Goal: Book appointment/travel/reservation

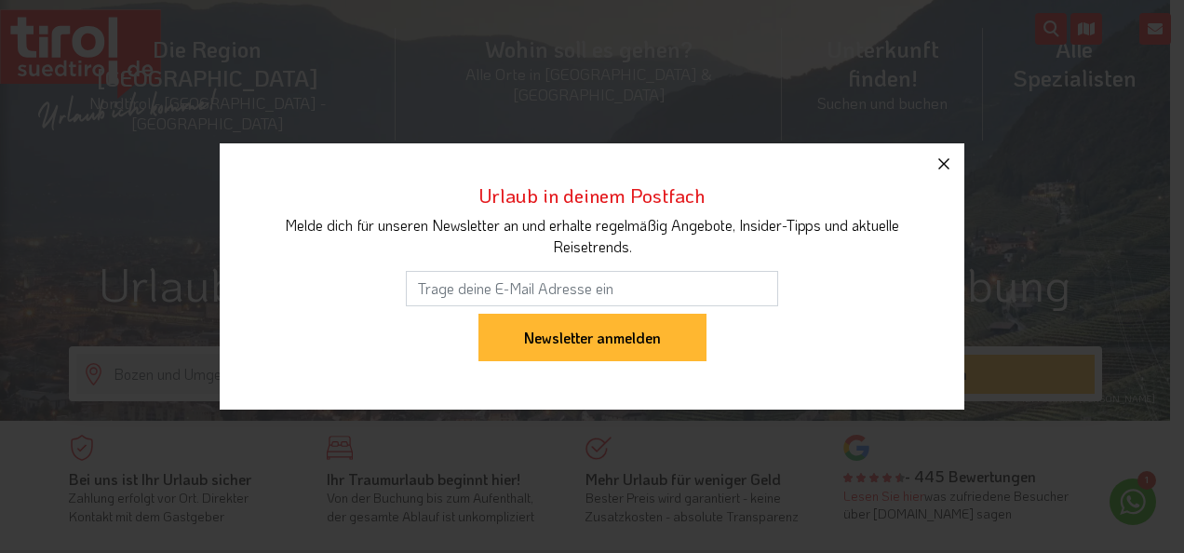
click at [944, 160] on icon "button" at bounding box center [943, 164] width 22 height 22
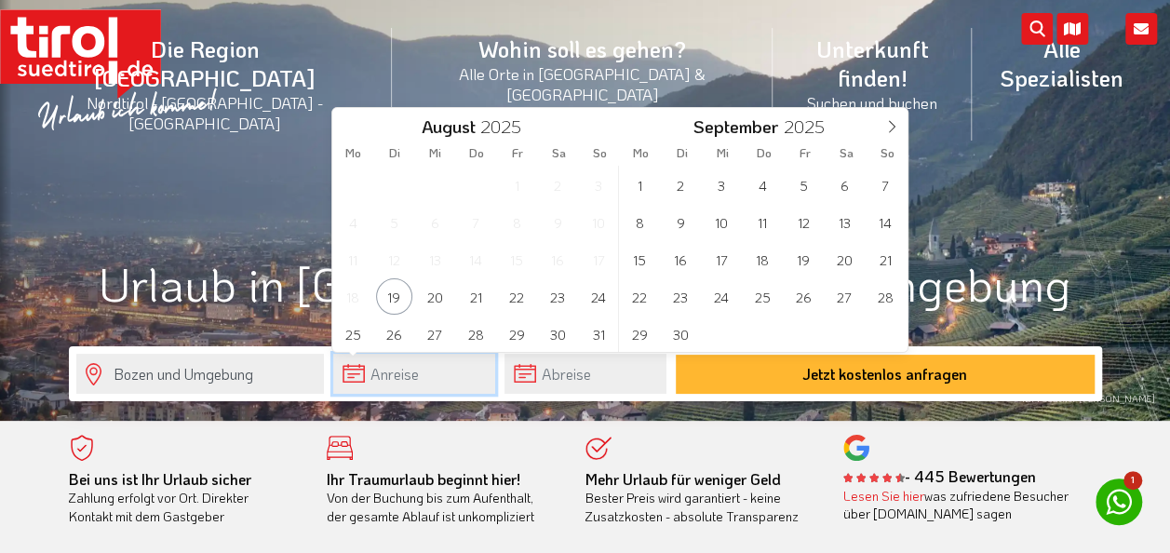
click at [356, 375] on input "text" at bounding box center [414, 374] width 162 height 40
click at [893, 123] on icon at bounding box center [891, 126] width 13 height 13
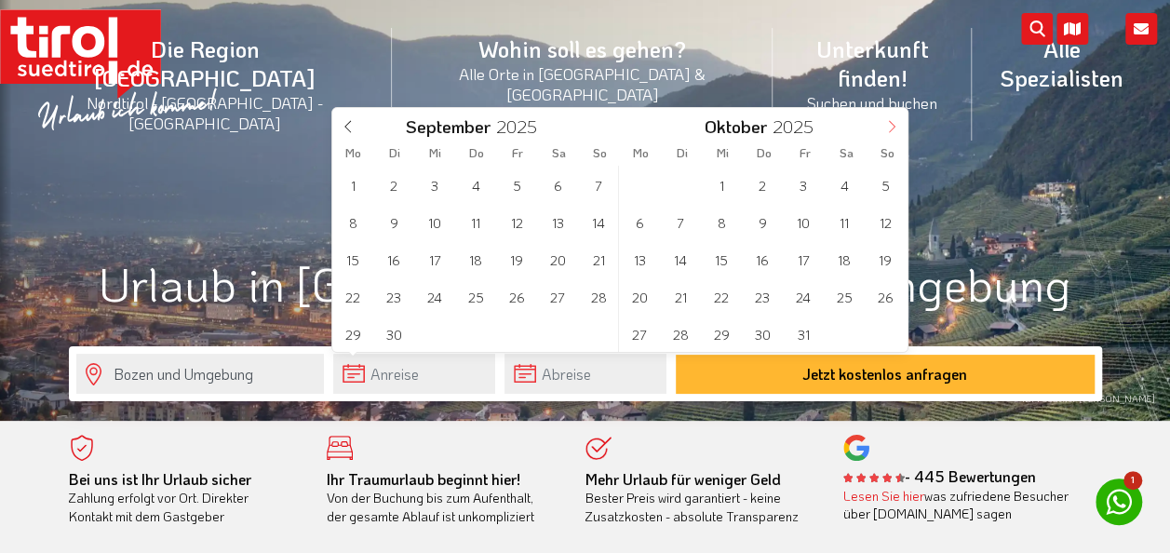
click at [893, 123] on icon at bounding box center [891, 126] width 13 height 13
click at [512, 219] on span "10" at bounding box center [517, 222] width 36 height 36
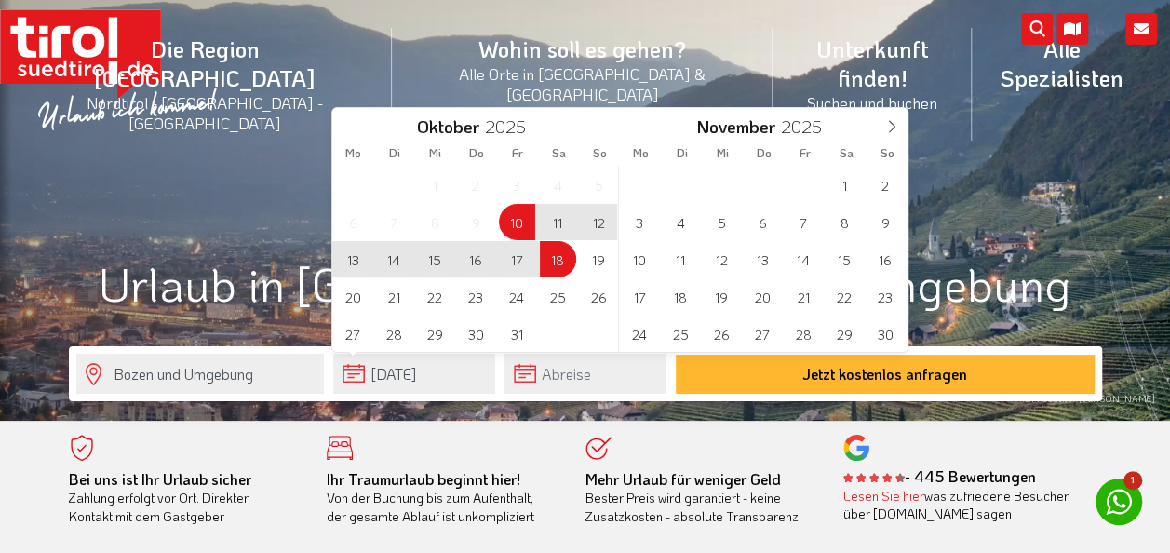
click at [560, 262] on span "18" at bounding box center [558, 259] width 36 height 36
type input "[DATE]"
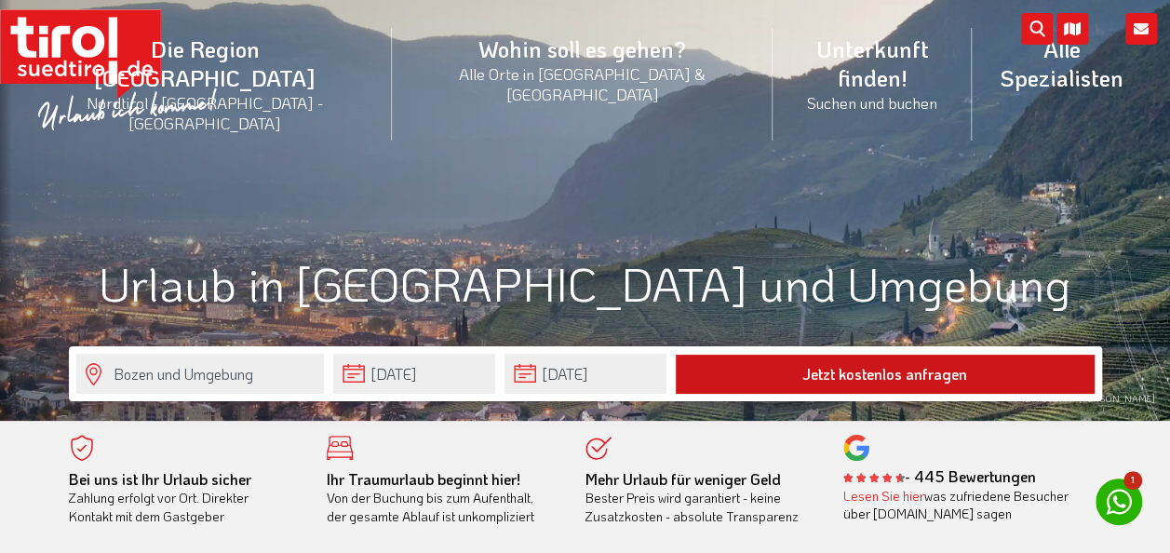
click at [868, 371] on button "Jetzt kostenlos anfragen" at bounding box center [885, 374] width 419 height 39
click at [865, 372] on button "Jetzt kostenlos anfragen" at bounding box center [885, 374] width 419 height 39
click at [864, 373] on button "Jetzt kostenlos anfragen" at bounding box center [885, 374] width 419 height 39
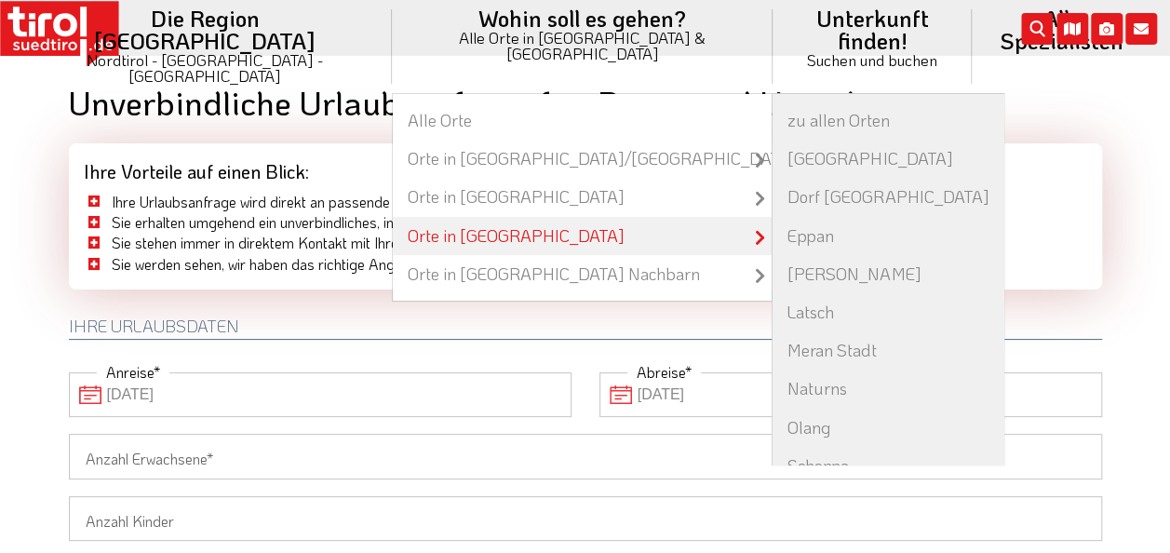
click at [441, 217] on link "Orte in [GEOGRAPHIC_DATA]" at bounding box center [583, 236] width 380 height 38
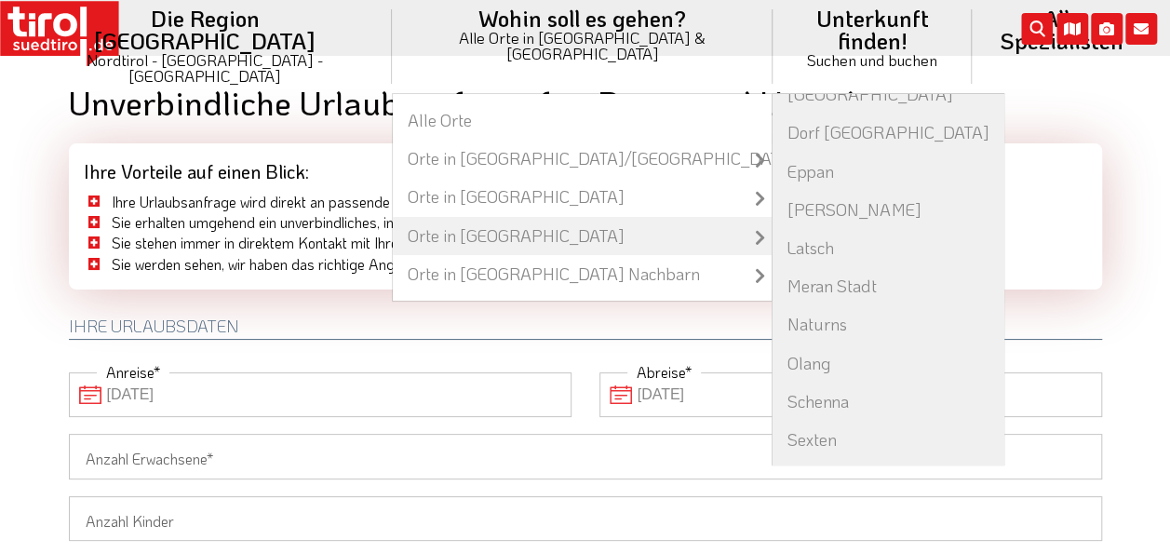
scroll to position [65, 0]
click at [772, 381] on link "Schenna" at bounding box center [887, 400] width 231 height 38
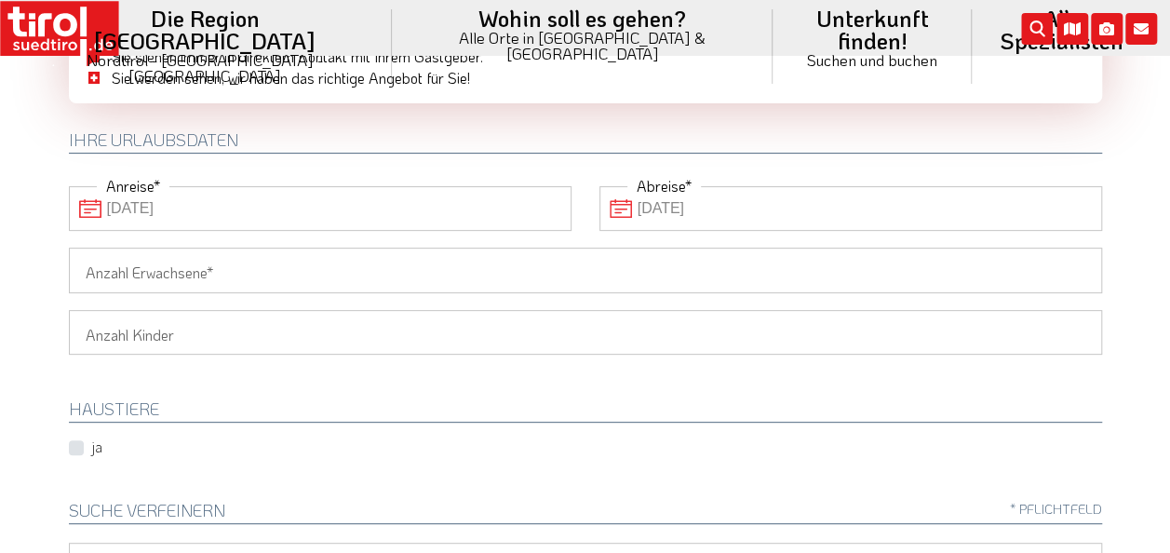
scroll to position [196, 0]
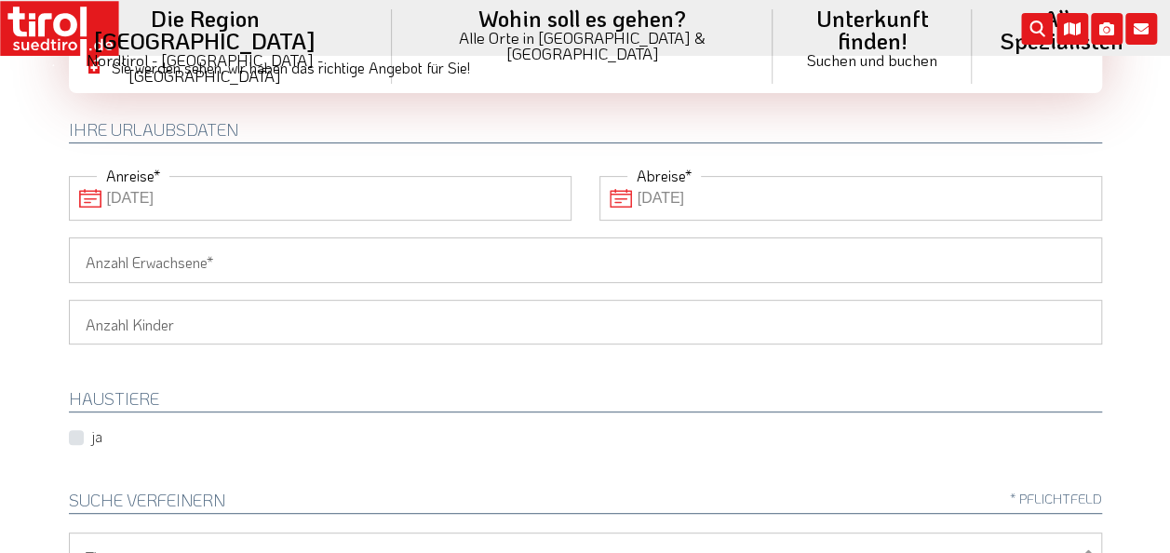
click at [260, 257] on input "Anzahl Erwachsene" at bounding box center [585, 259] width 1033 height 45
type input "1"
click at [104, 261] on input "1" at bounding box center [585, 259] width 1033 height 45
click at [87, 257] on input "1" at bounding box center [585, 259] width 1033 height 45
click at [84, 255] on input "1" at bounding box center [585, 259] width 1033 height 45
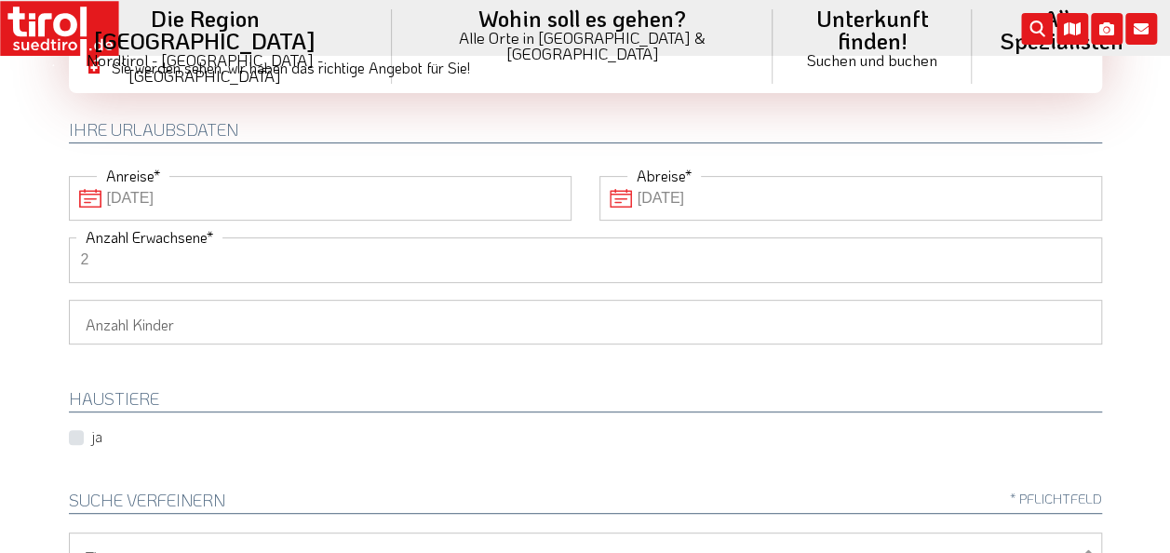
type input "2"
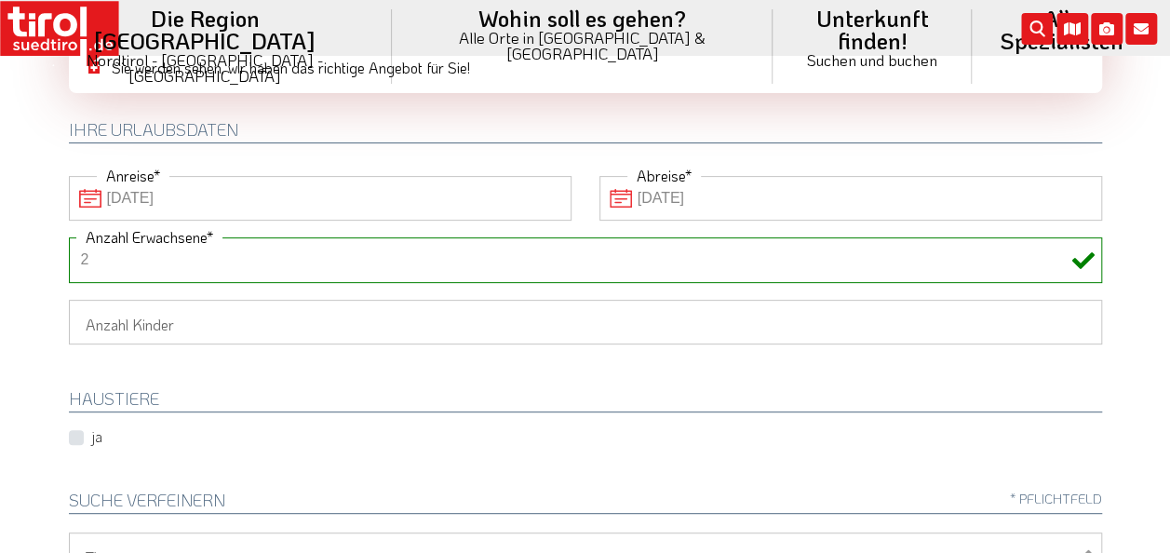
click at [91, 438] on label "ja" at bounding box center [96, 436] width 11 height 20
click at [80, 438] on input "ja" at bounding box center [103, 437] width 60 height 12
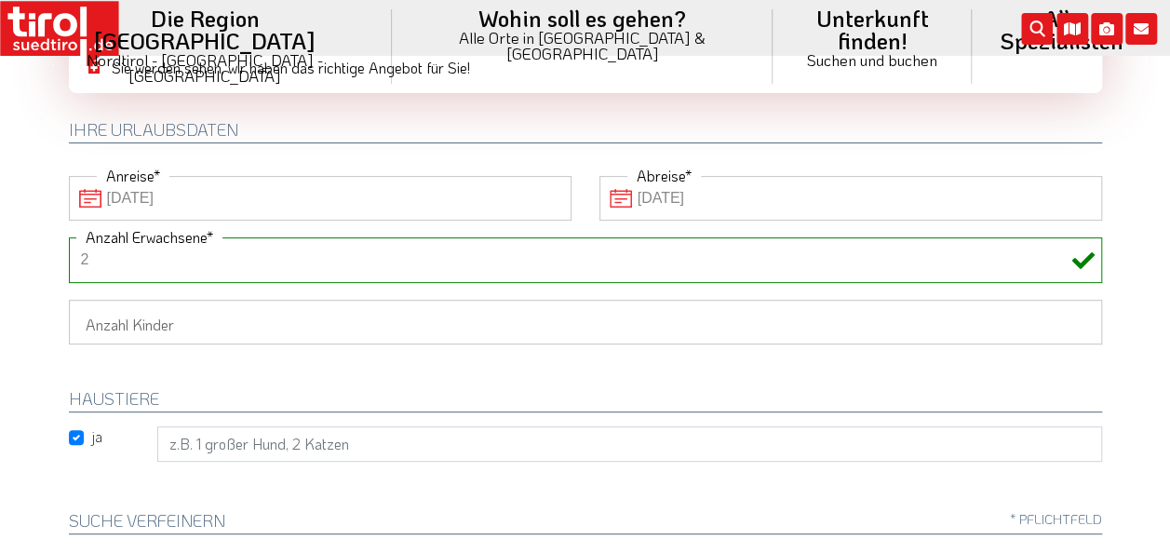
click at [91, 435] on label "ja" at bounding box center [96, 436] width 11 height 20
click at [82, 435] on input "ja" at bounding box center [103, 437] width 60 height 12
checkbox input "false"
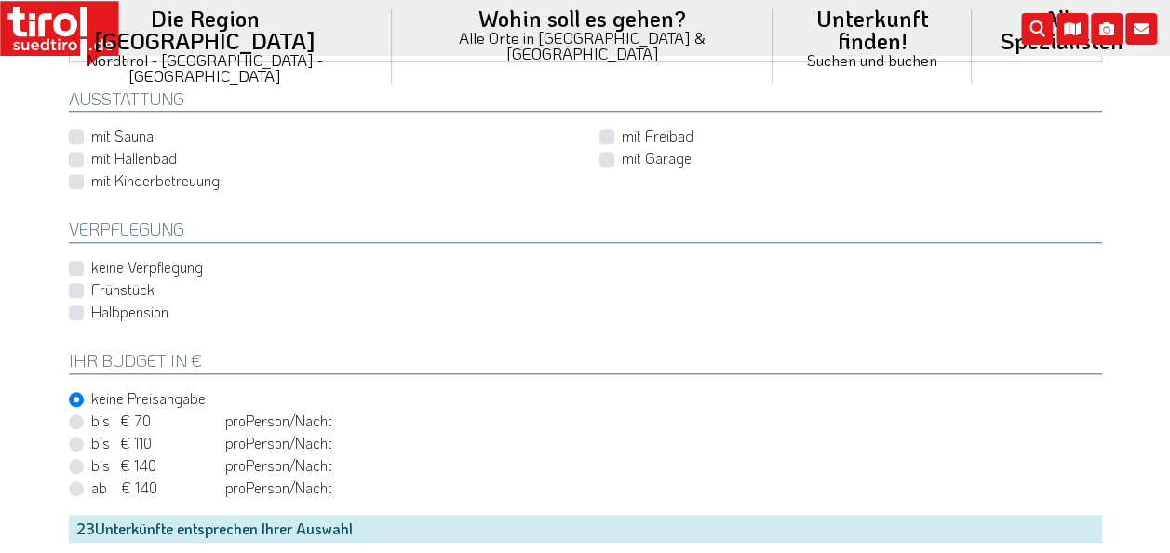
scroll to position [783, 0]
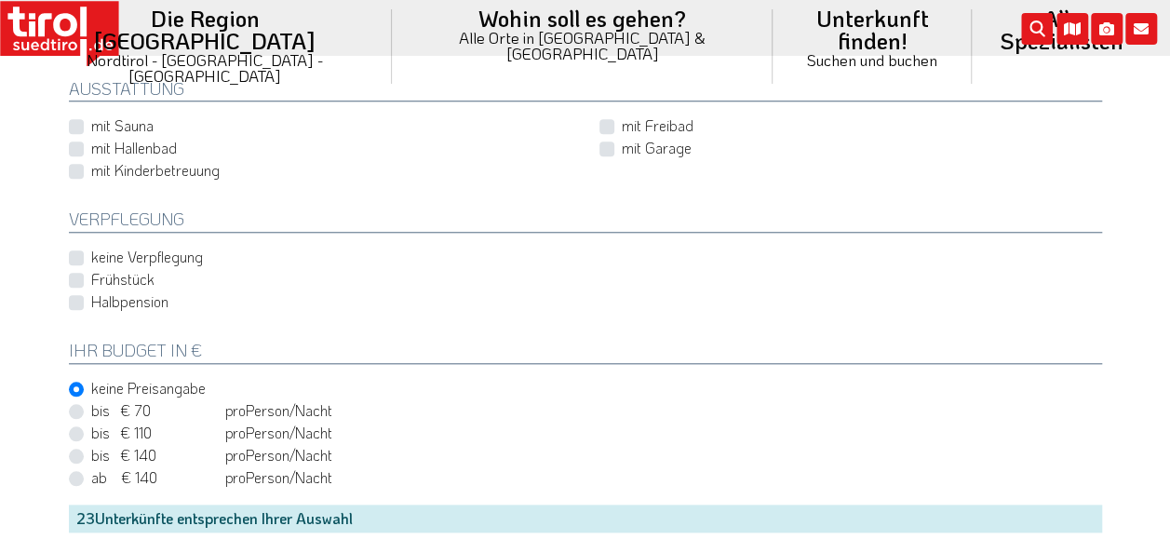
click at [91, 294] on label "Halbpension" at bounding box center [129, 301] width 77 height 20
click at [81, 296] on input "Halbpension" at bounding box center [589, 302] width 1033 height 12
checkbox input "true"
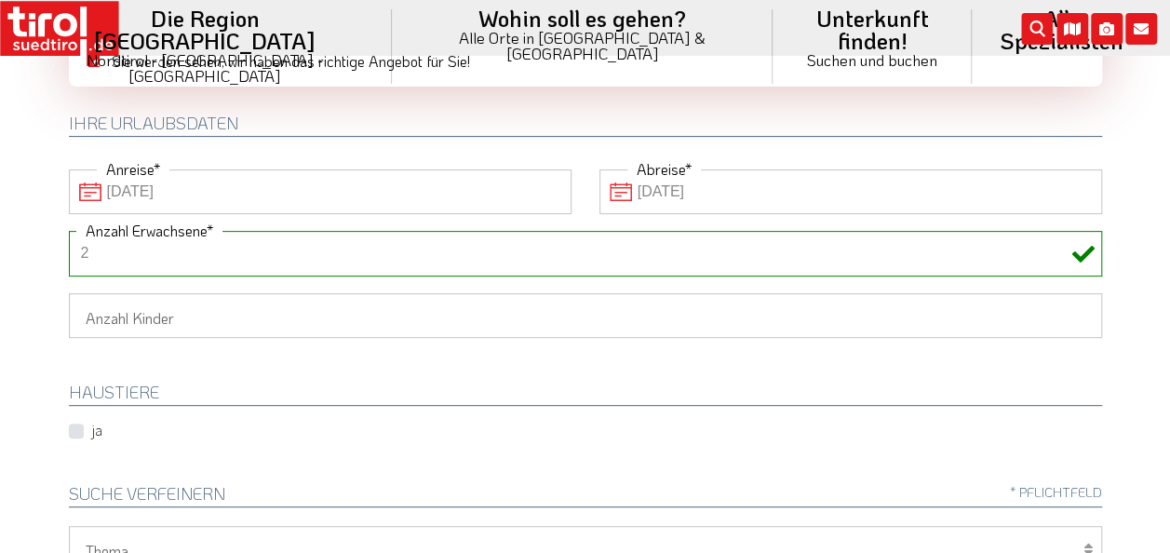
scroll to position [0, 0]
